Goal: Obtain resource: Obtain resource

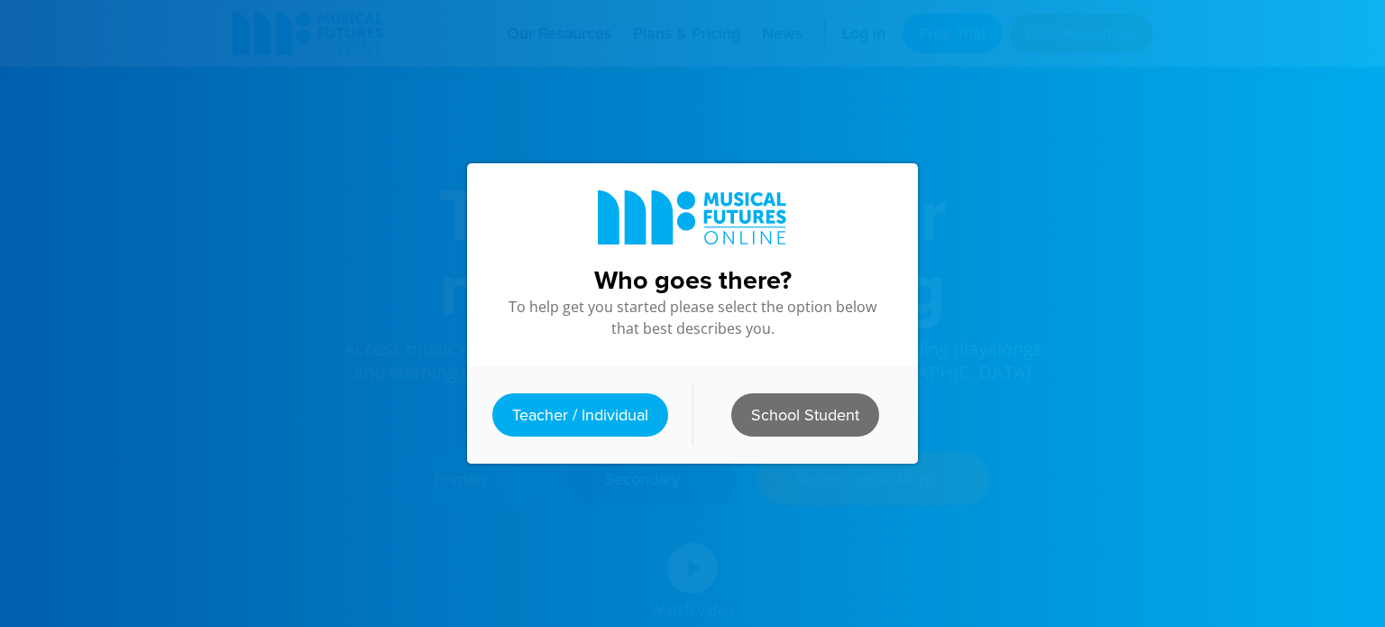
click at [790, 423] on link "School Student" at bounding box center [805, 414] width 148 height 43
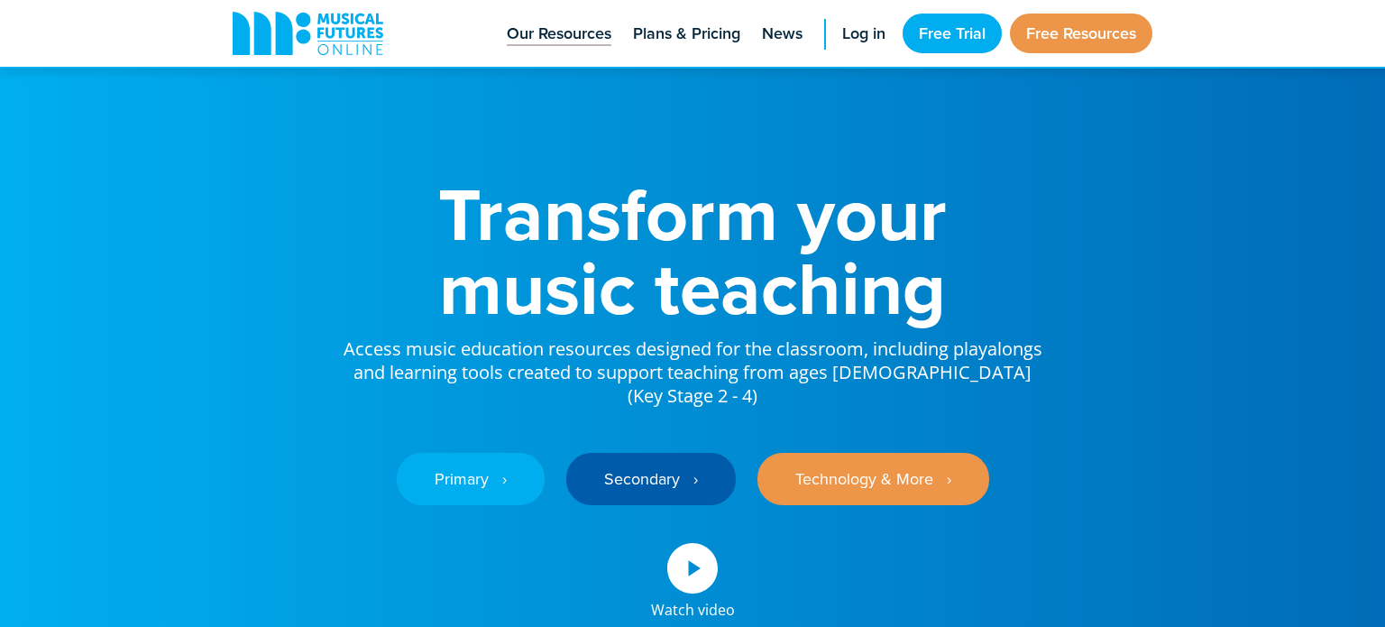
click at [521, 32] on span "Our Resources" at bounding box center [559, 34] width 105 height 24
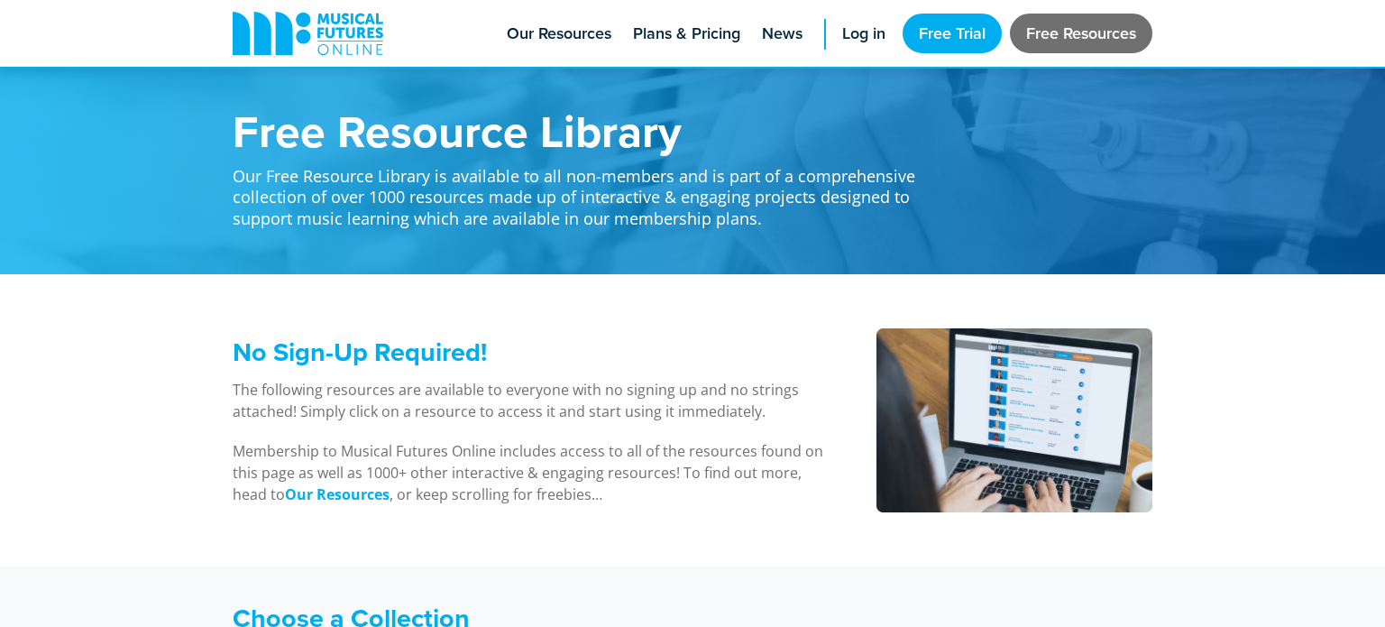
click at [1066, 41] on link "Free Resources" at bounding box center [1081, 34] width 142 height 40
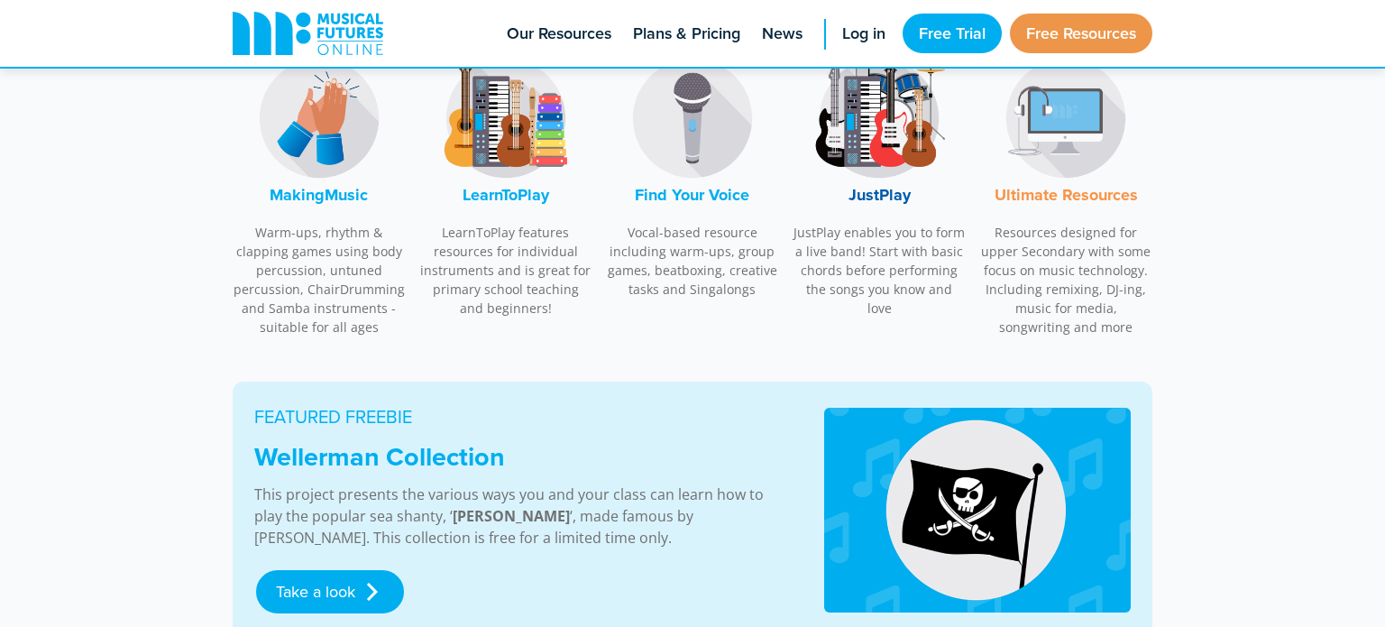
click at [886, 138] on img at bounding box center [879, 118] width 135 height 135
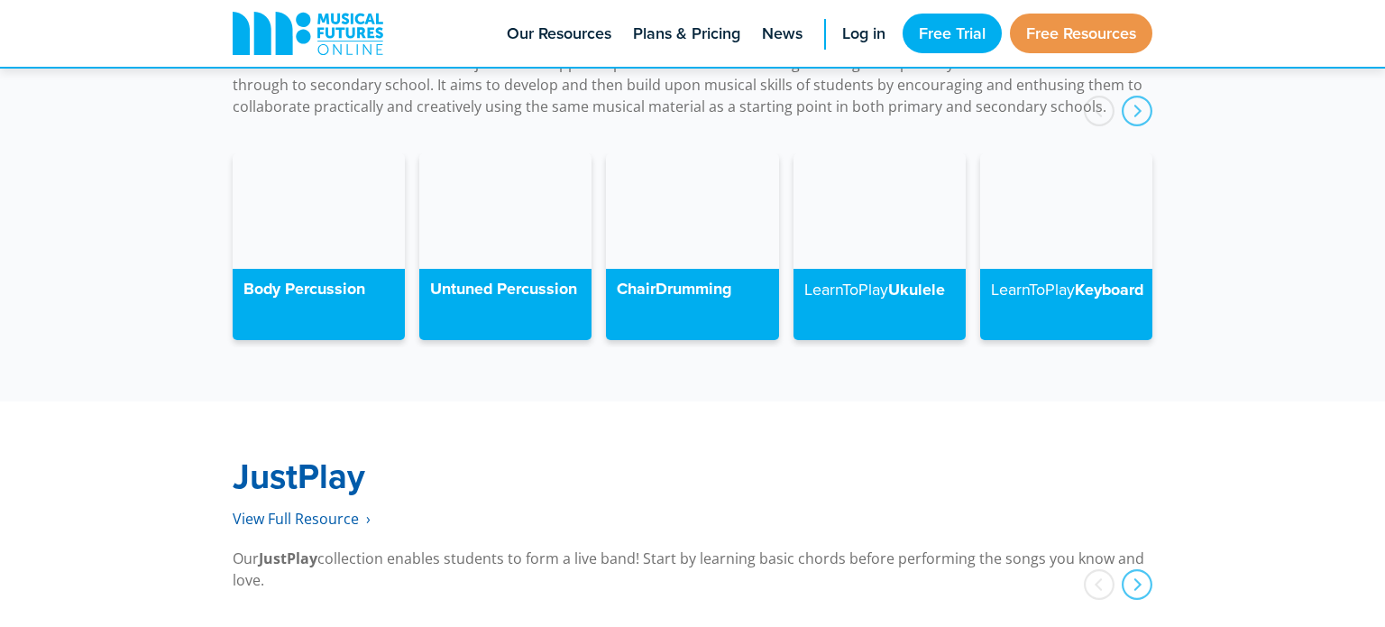
scroll to position [4624, 0]
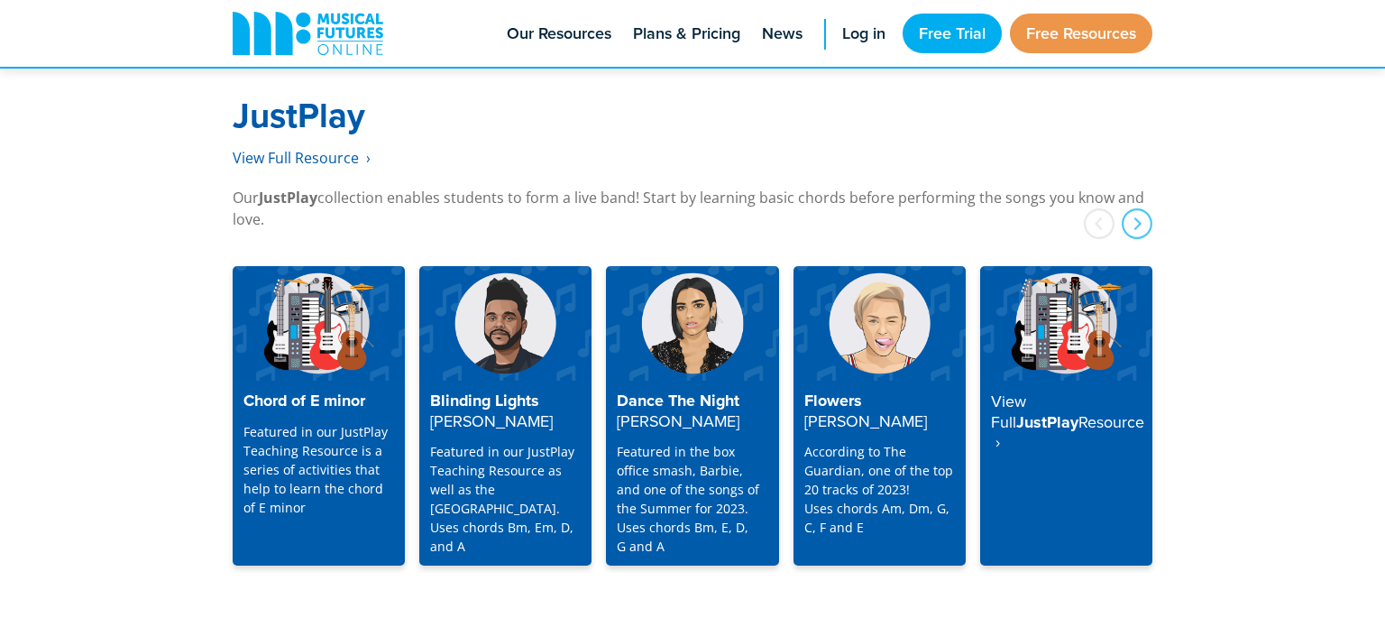
click at [891, 187] on p "Our JustPlay collection enables students to form a live band! Start by learning…" at bounding box center [693, 208] width 920 height 43
